Goal: Task Accomplishment & Management: Manage account settings

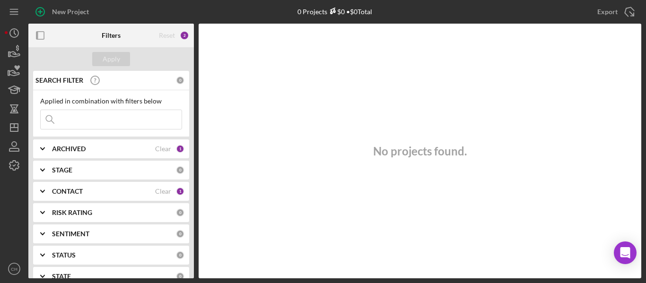
click at [87, 123] on input at bounding box center [111, 119] width 141 height 19
type input "star"
click at [182, 36] on div "3" at bounding box center [184, 35] width 9 height 9
click at [167, 38] on div "Reset" at bounding box center [167, 36] width 16 height 8
click at [98, 192] on div "CONTACT" at bounding box center [103, 192] width 103 height 8
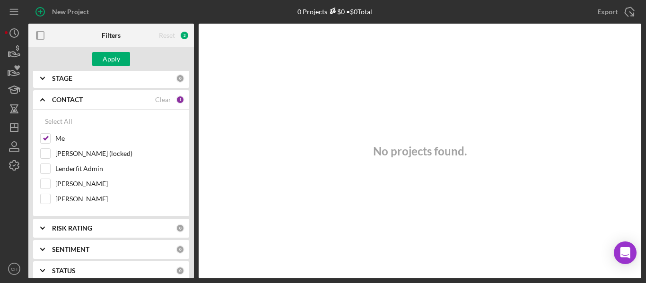
scroll to position [95, 0]
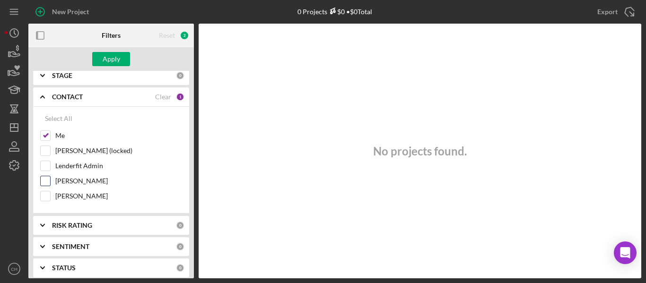
click at [45, 190] on div "[PERSON_NAME]" at bounding box center [111, 183] width 142 height 15
click at [46, 196] on input "[PERSON_NAME]" at bounding box center [45, 195] width 9 height 9
checkbox input "true"
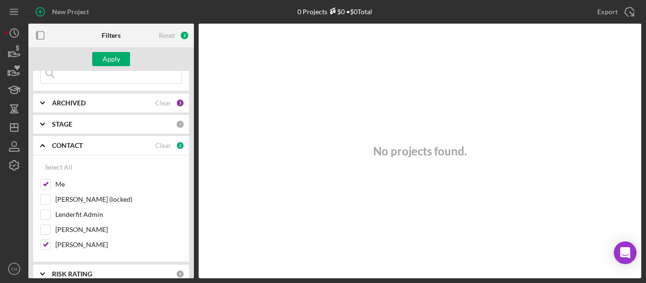
scroll to position [0, 0]
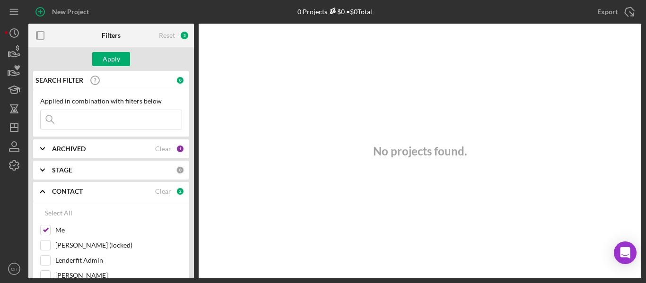
click at [95, 112] on input at bounding box center [111, 119] width 141 height 19
type input "star"
click at [120, 59] on button "Apply" at bounding box center [111, 59] width 38 height 14
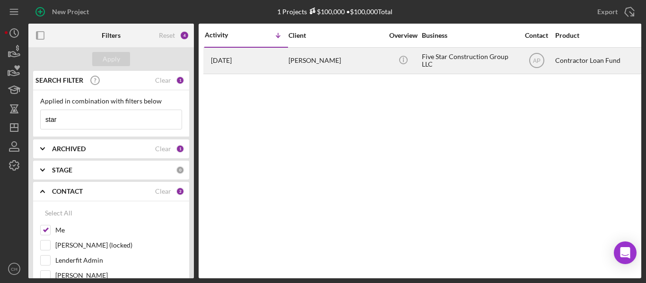
click at [355, 61] on div "[PERSON_NAME]" at bounding box center [335, 60] width 95 height 25
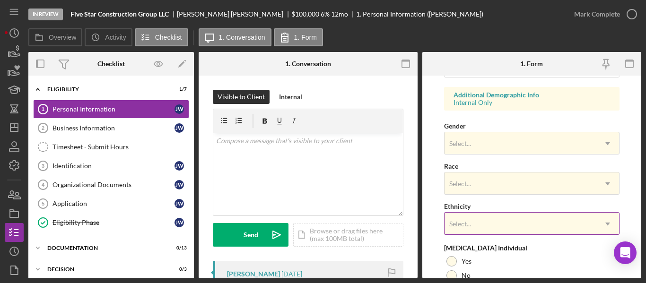
scroll to position [428, 0]
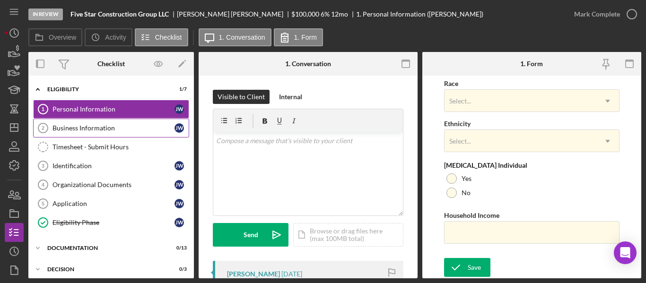
click at [99, 135] on link "Business Information 2 Business Information [PERSON_NAME]" at bounding box center [111, 128] width 156 height 19
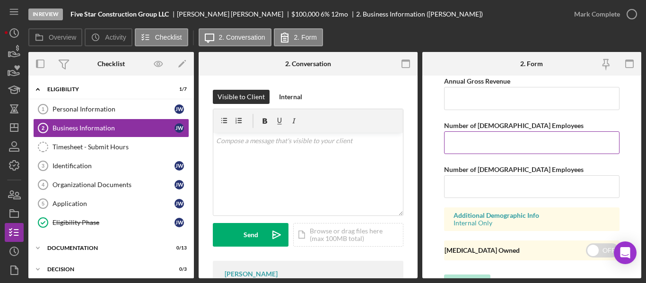
scroll to position [854, 0]
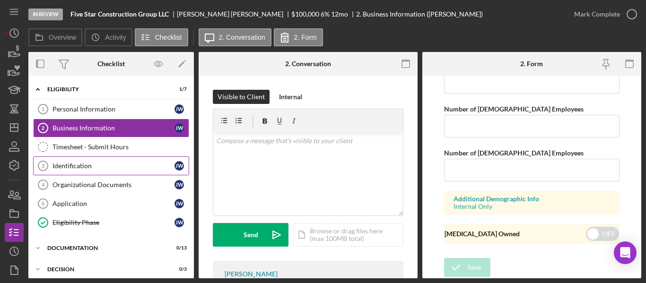
click at [71, 169] on div "Identification" at bounding box center [113, 166] width 122 height 8
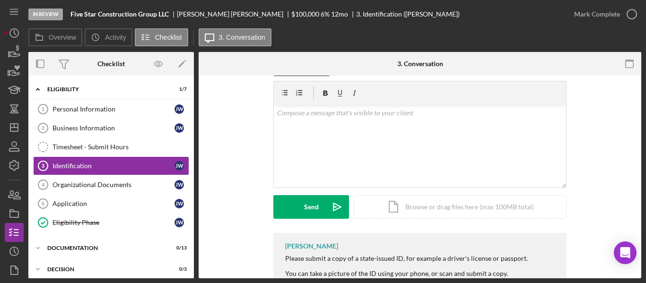
scroll to position [58, 0]
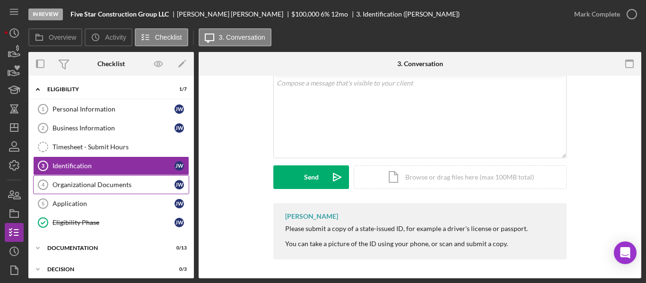
click at [103, 183] on div "Organizational Documents" at bounding box center [113, 185] width 122 height 8
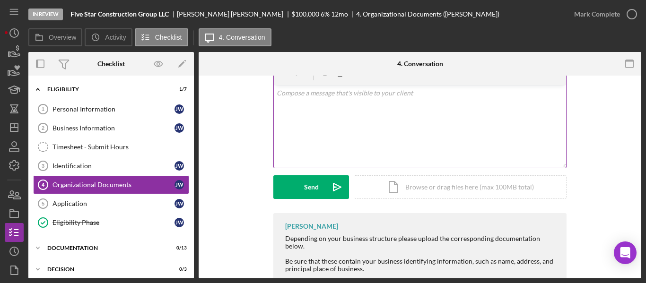
scroll to position [96, 0]
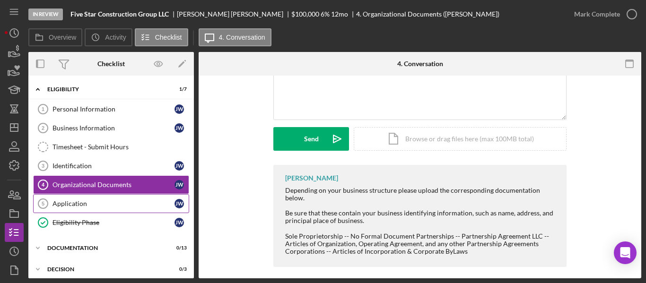
click at [95, 197] on link "Application 5 Application [PERSON_NAME]" at bounding box center [111, 203] width 156 height 19
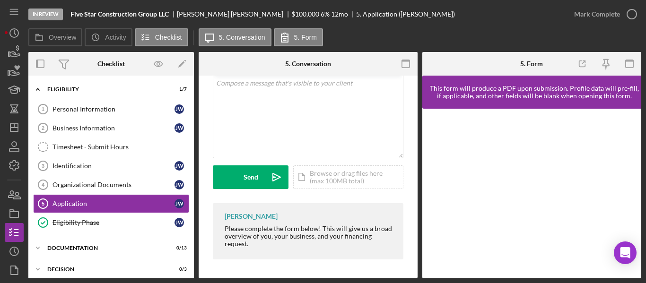
scroll to position [48, 0]
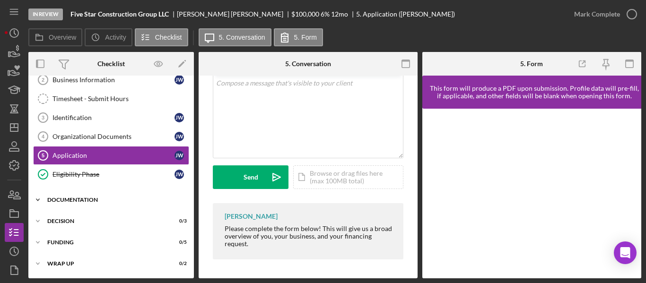
click at [51, 196] on div "Icon/Expander Documentation 0 / 13" at bounding box center [110, 200] width 165 height 19
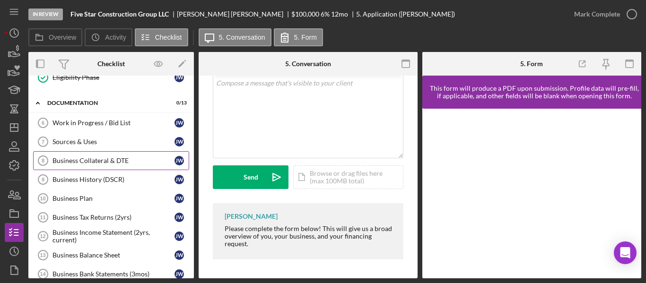
scroll to position [143, 0]
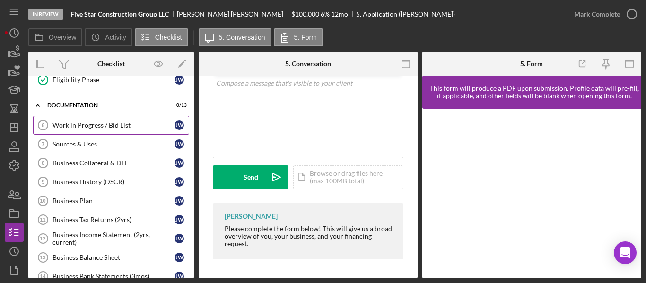
click at [102, 123] on div "Work in Progress / Bid List" at bounding box center [113, 125] width 122 height 8
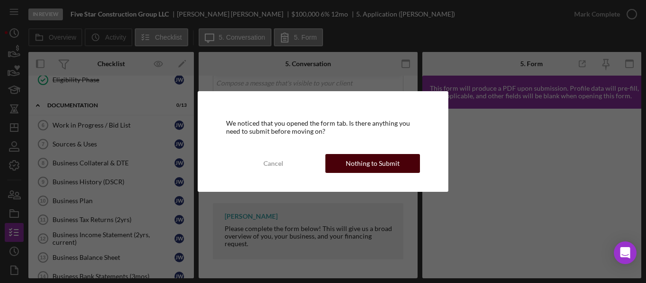
click at [347, 164] on div "Nothing to Submit" at bounding box center [373, 163] width 54 height 19
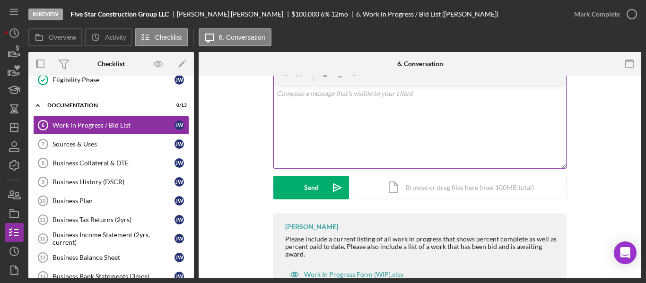
scroll to position [81, 0]
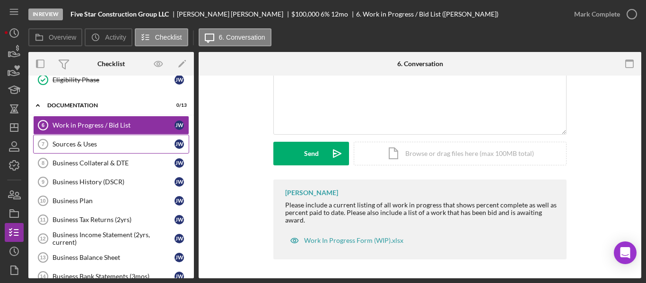
click at [113, 144] on div "Sources & Uses" at bounding box center [113, 144] width 122 height 8
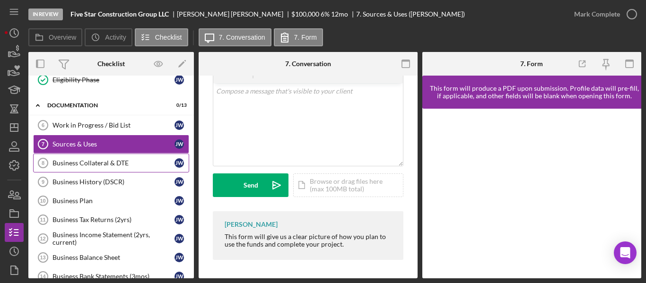
scroll to position [50, 0]
click at [124, 164] on div "Business Collateral & DTE" at bounding box center [113, 163] width 122 height 8
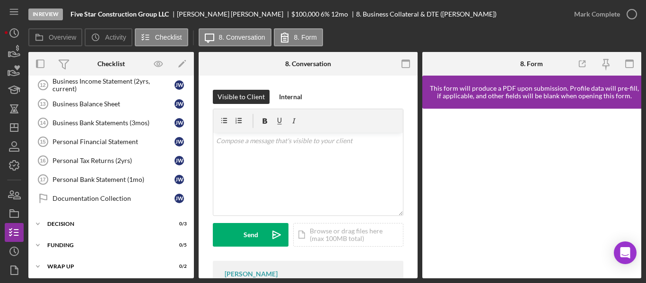
scroll to position [299, 0]
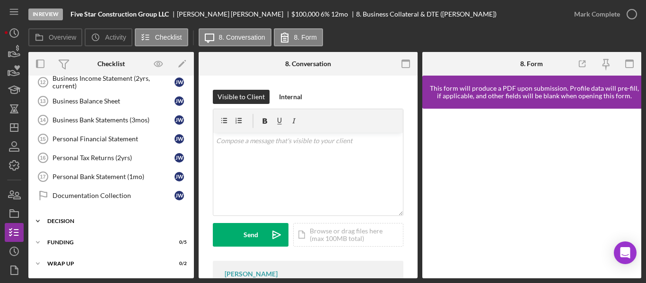
click at [106, 221] on div "Decision" at bounding box center [114, 221] width 135 height 6
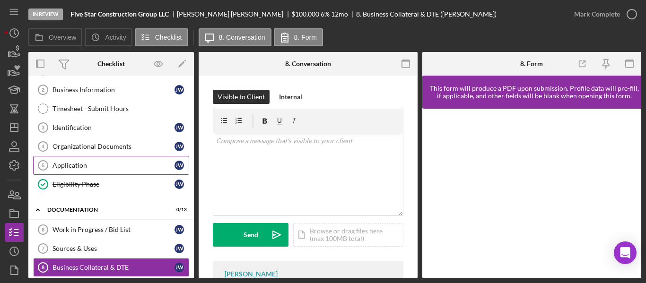
scroll to position [0, 0]
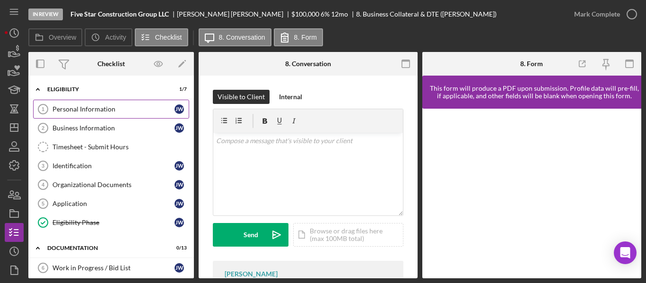
click at [70, 115] on link "Personal Information 1 Personal Information [PERSON_NAME]" at bounding box center [111, 109] width 156 height 19
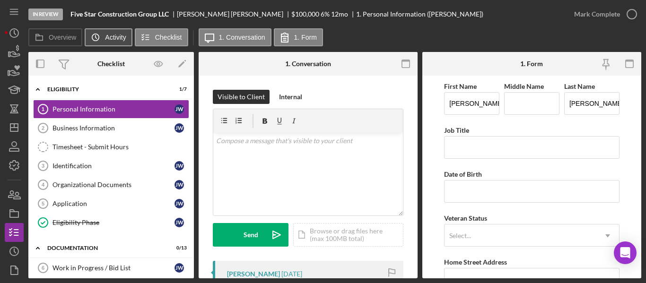
click at [98, 43] on icon "Icon/History" at bounding box center [95, 37] width 19 height 19
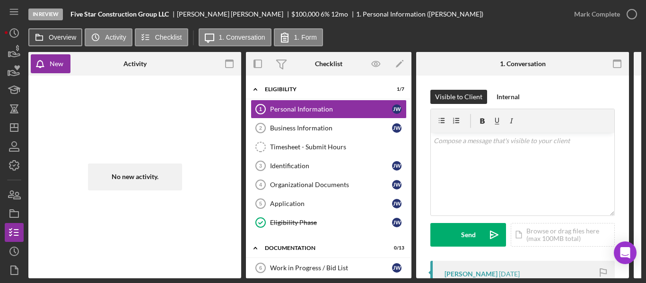
click at [59, 32] on button "Overview" at bounding box center [55, 37] width 54 height 18
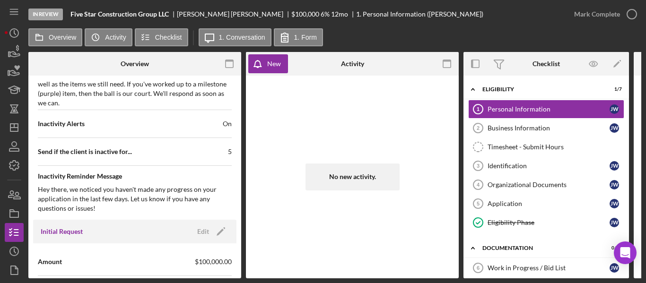
scroll to position [520, 0]
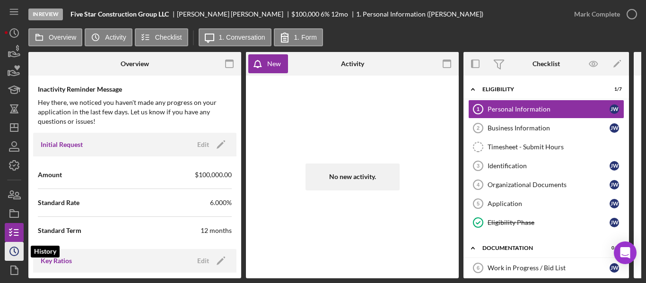
click at [17, 252] on icon "Icon/History" at bounding box center [14, 252] width 24 height 24
